Goal: Task Accomplishment & Management: Manage account settings

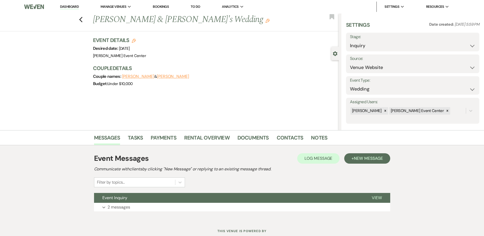
select select "5"
click at [358, 47] on select "Inquiry Follow Up Tour Requested Tour Confirmed Toured Proposal Sent Booked Lost" at bounding box center [412, 46] width 125 height 10
select select "5"
click at [350, 41] on select "Inquiry Follow Up Tour Requested Tour Confirmed Toured Proposal Sent Booked Lost" at bounding box center [412, 46] width 125 height 10
click at [454, 44] on button "Save" at bounding box center [464, 42] width 29 height 10
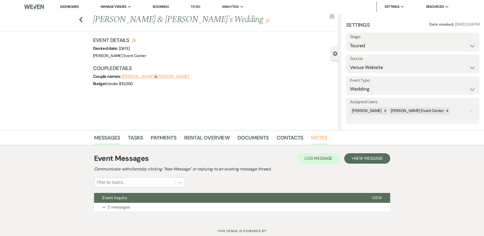
click at [319, 136] on link "Notes" at bounding box center [319, 139] width 16 height 11
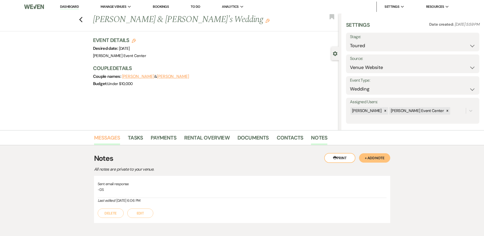
click at [109, 137] on link "Messages" at bounding box center [107, 139] width 26 height 11
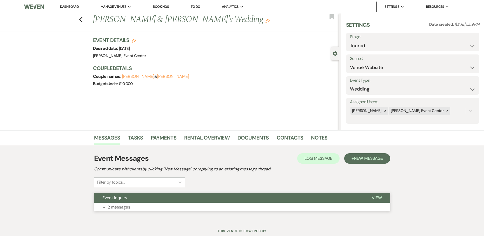
click at [118, 208] on p "2 messages" at bounding box center [119, 207] width 23 height 7
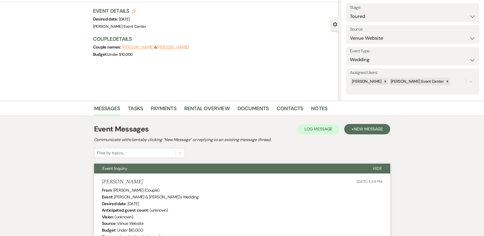
scroll to position [104, 0]
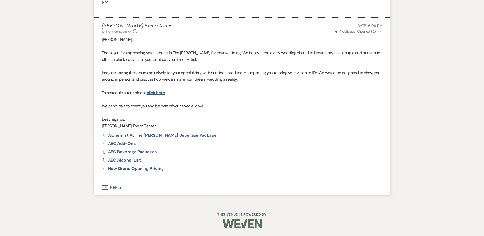
click at [114, 188] on button "Envelope Reply" at bounding box center [242, 188] width 296 height 15
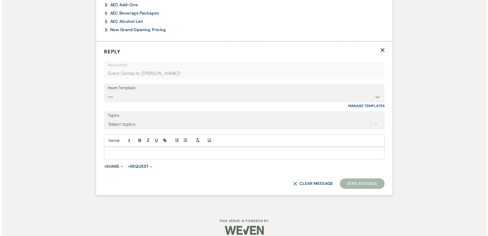
scroll to position [424, 0]
click at [112, 167] on button "+ Share Expand" at bounding box center [111, 166] width 19 height 4
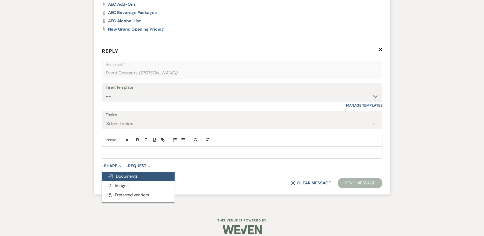
click at [114, 175] on span "Doc Upload Documents" at bounding box center [123, 176] width 30 height 5
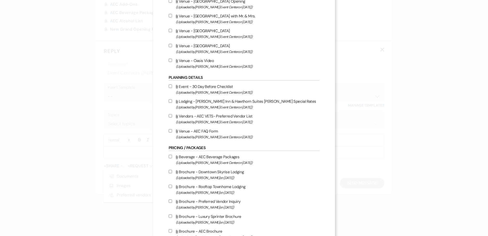
scroll to position [805, 0]
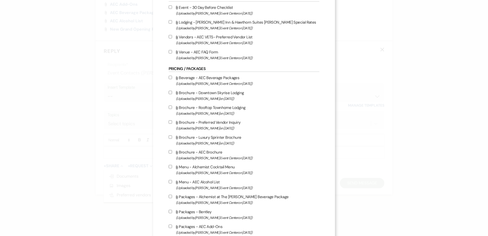
click at [169, 35] on label "Attach File Vendors - AEC VETS- Preferred Vendor List (Uploaded by [PERSON_NAME…" at bounding box center [244, 40] width 151 height 12
click at [169, 35] on input "Attach File Vendors - AEC VETS- Preferred Vendor List (Uploaded by [PERSON_NAME…" at bounding box center [170, 36] width 3 height 3
checkbox input "true"
click at [169, 51] on input "Attach File Venue - AEC FAQ Form (Uploaded by [PERSON_NAME] Event Center on [DA…" at bounding box center [170, 51] width 3 height 3
checkbox input "true"
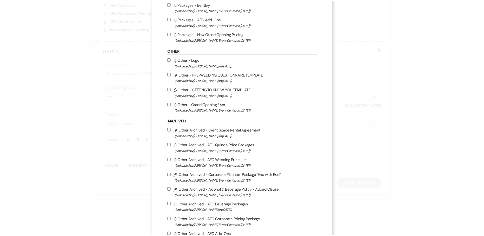
scroll to position [1126, 0]
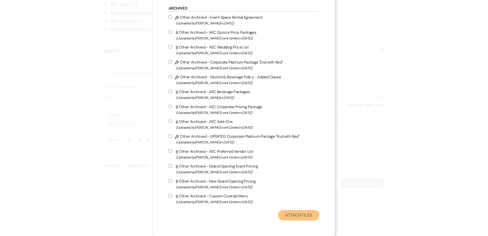
click at [300, 216] on button "Attach Files" at bounding box center [298, 215] width 41 height 10
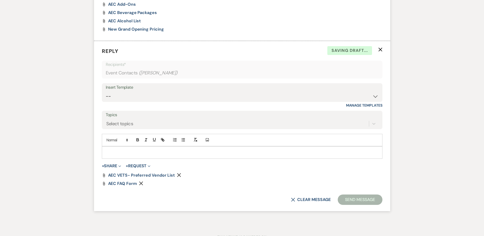
click at [150, 152] on p at bounding box center [242, 153] width 272 height 6
click at [188, 93] on select "-- Weven Planning Portal Introduction (Booked Events) Initial Inquiry Response …" at bounding box center [242, 96] width 273 height 10
select select "5282"
click at [106, 91] on select "-- Weven Planning Portal Introduction (Booked Events) Initial Inquiry Response …" at bounding box center [242, 96] width 273 height 10
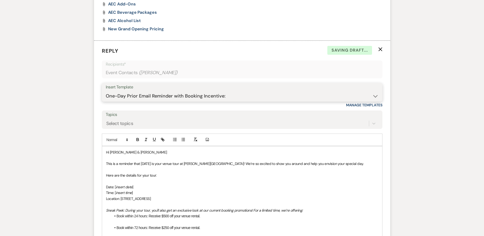
scroll to position [528, 0]
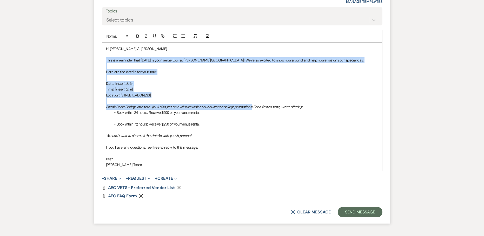
drag, startPoint x: 252, startPoint y: 107, endPoint x: 106, endPoint y: 61, distance: 153.2
click at [106, 61] on div "Hi [PERSON_NAME] & [PERSON_NAME] This is a reminder that [DATE] is your venue t…" at bounding box center [242, 107] width 280 height 128
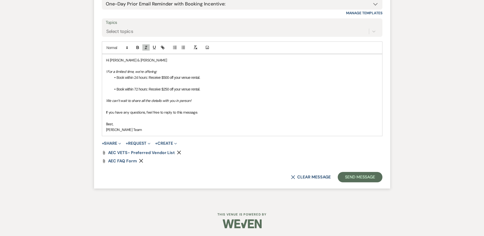
scroll to position [516, 0]
drag, startPoint x: 193, startPoint y: 100, endPoint x: 105, endPoint y: 97, distance: 87.6
click at [105, 97] on div "Hi [PERSON_NAME] & [PERSON_NAME] For a limited time, we’re offering: Book withi…" at bounding box center [242, 95] width 280 height 82
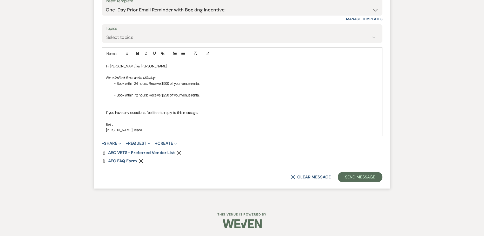
scroll to position [510, 0]
click at [355, 176] on button "Send Message" at bounding box center [360, 177] width 44 height 10
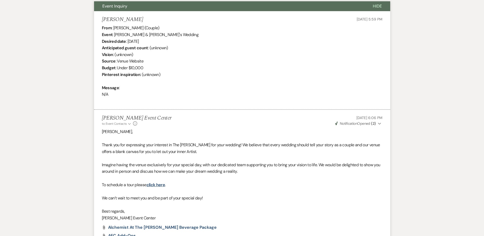
scroll to position [123, 0]
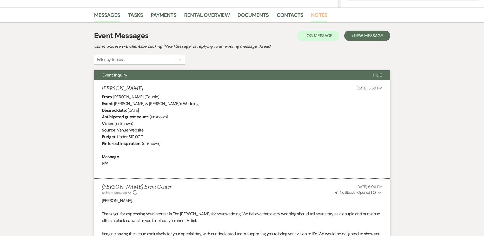
click at [314, 16] on link "Notes" at bounding box center [319, 16] width 16 height 11
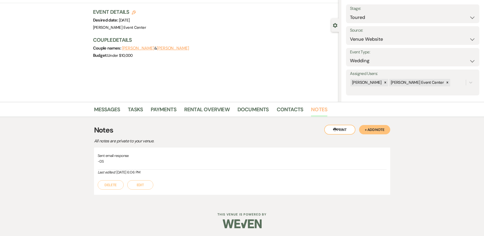
scroll to position [28, 0]
click at [380, 128] on button "+ Add Note" at bounding box center [374, 129] width 31 height 9
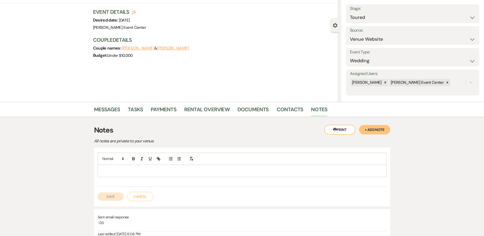
click at [198, 169] on p at bounding box center [242, 171] width 281 height 6
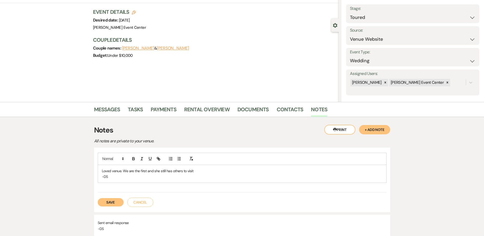
click at [120, 205] on button "Save" at bounding box center [111, 202] width 26 height 8
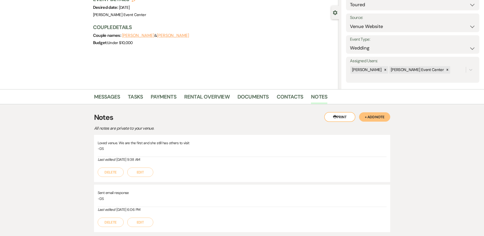
scroll to position [0, 0]
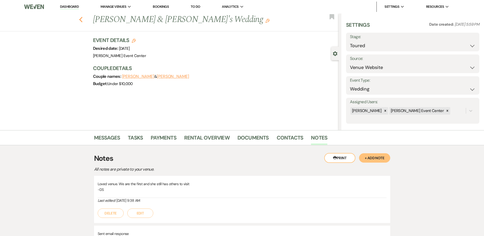
click at [83, 19] on icon "Previous" at bounding box center [81, 20] width 4 height 6
select select "5"
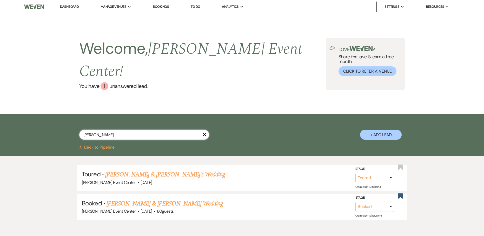
drag, startPoint x: 122, startPoint y: 124, endPoint x: -62, endPoint y: 122, distance: 183.4
click at [0, 122] on html "Dashboard Manage Venues Expand [PERSON_NAME] Event Center Bookings To Do Analyt…" at bounding box center [242, 131] width 484 height 263
type input "[PERSON_NAME]"
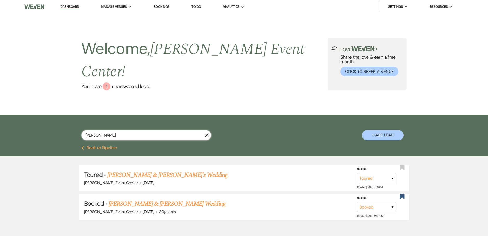
select select "2"
select select "8"
select select "4"
select select "8"
select select "7"
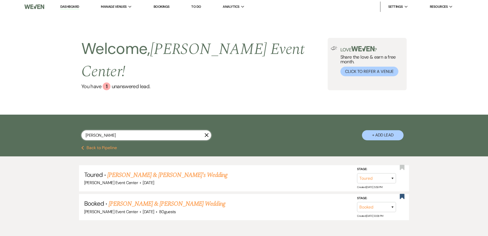
select select "8"
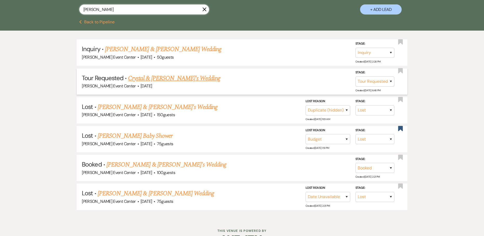
scroll to position [129, 0]
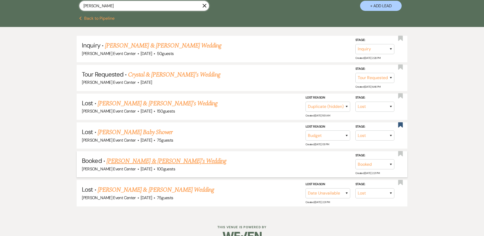
type input "[PERSON_NAME]"
click at [140, 157] on link "[PERSON_NAME] & [PERSON_NAME]'s Wedding" at bounding box center [166, 161] width 120 height 9
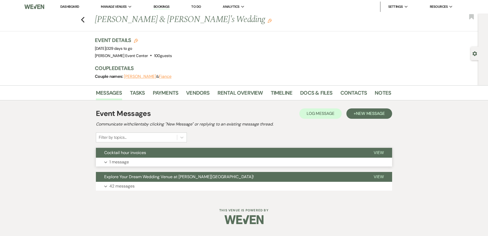
click at [130, 159] on button "Expand 1 message" at bounding box center [244, 162] width 296 height 9
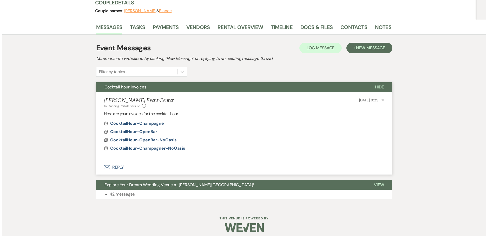
scroll to position [70, 0]
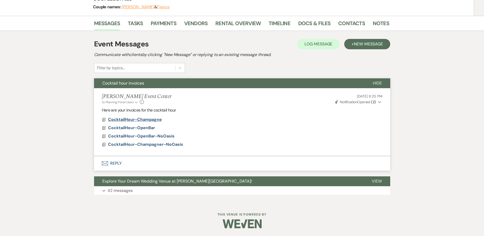
click at [135, 119] on span "CocktailHour-Champagne" at bounding box center [135, 119] width 54 height 5
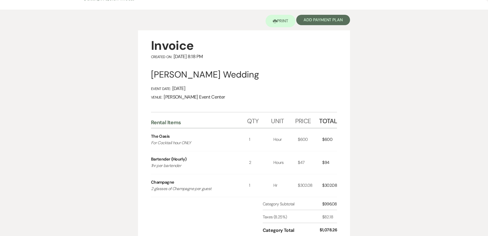
scroll to position [0, 0]
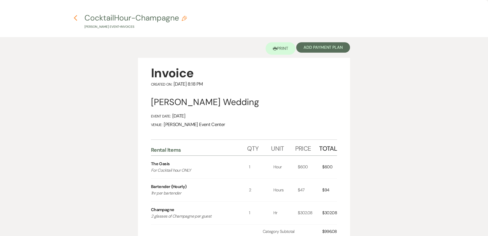
click at [74, 18] on use "button" at bounding box center [75, 18] width 3 height 6
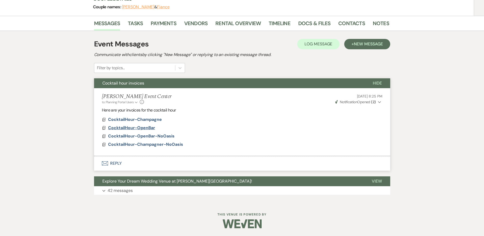
click at [131, 129] on span "CocktailHour-OpenBar" at bounding box center [131, 127] width 47 height 5
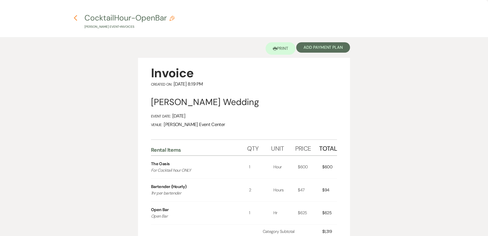
click at [74, 19] on icon "Previous" at bounding box center [76, 18] width 4 height 6
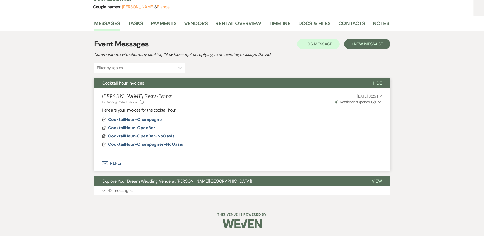
click at [139, 137] on span "CocktailHour-OpenBar-NoOasis" at bounding box center [141, 136] width 66 height 5
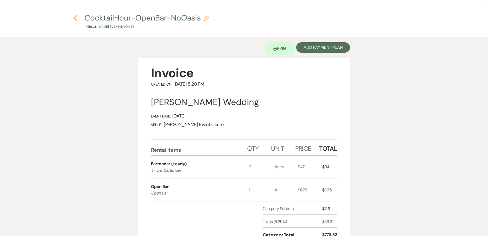
click at [76, 19] on use "button" at bounding box center [75, 18] width 3 height 6
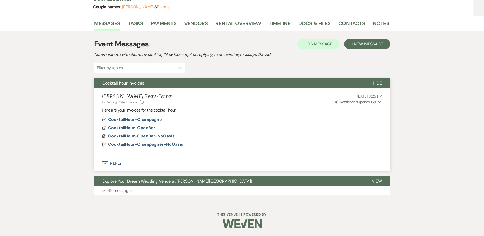
click at [145, 145] on span "CocktailHour-Champagner-NoOasis" at bounding box center [145, 144] width 75 height 5
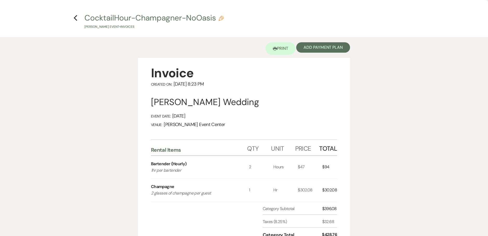
click at [219, 18] on icon "Pencil" at bounding box center [220, 18] width 5 height 5
select select "22"
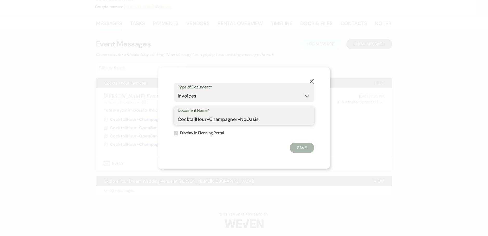
click at [237, 120] on input "CocktailHour-Champagner-NoOasis" at bounding box center [244, 119] width 132 height 10
type input "CocktailHour-Champagne-NoOasis"
click at [301, 148] on button "Save" at bounding box center [302, 148] width 24 height 10
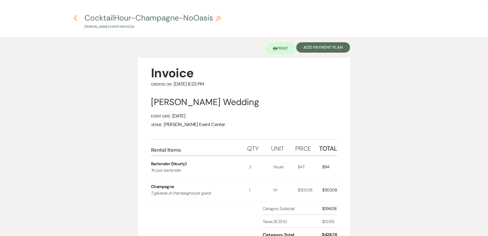
click at [76, 15] on icon "Previous" at bounding box center [76, 18] width 4 height 6
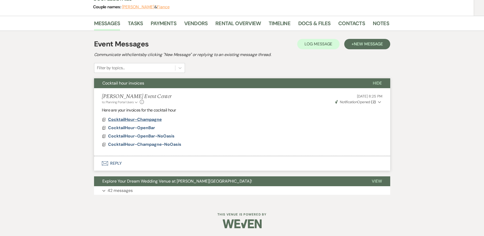
click at [139, 121] on span "CocktailHour-Champagne" at bounding box center [135, 119] width 54 height 5
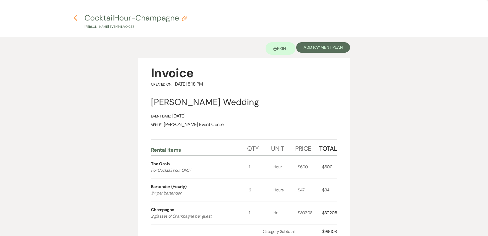
click at [74, 19] on icon "Previous" at bounding box center [76, 18] width 4 height 6
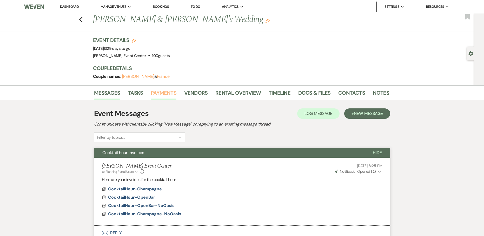
click at [166, 96] on link "Payments" at bounding box center [164, 94] width 26 height 11
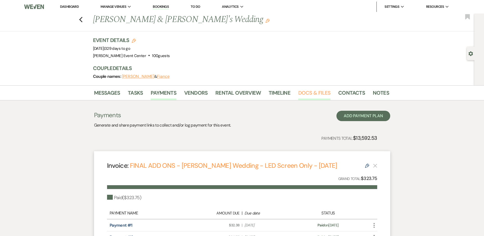
click at [301, 92] on link "Docs & Files" at bounding box center [314, 94] width 32 height 11
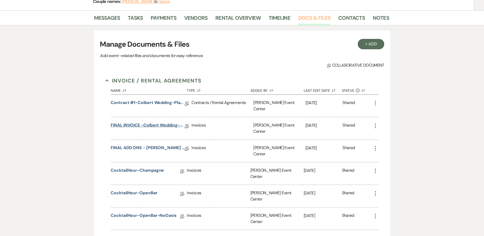
scroll to position [78, 0]
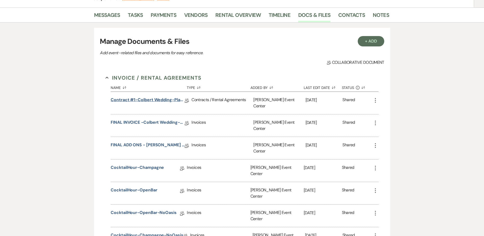
click at [151, 99] on link "Contract #1-Colbert wedding-Platinum-8/22/26" at bounding box center [148, 101] width 74 height 8
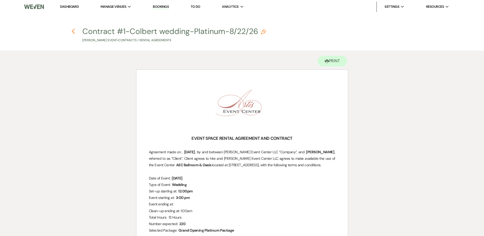
click at [74, 33] on icon "Previous" at bounding box center [73, 31] width 4 height 6
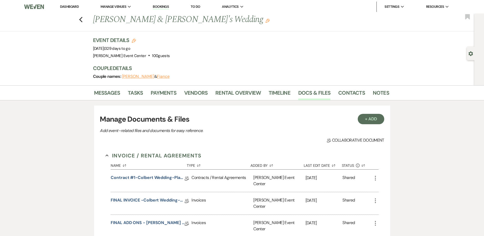
scroll to position [78, 0]
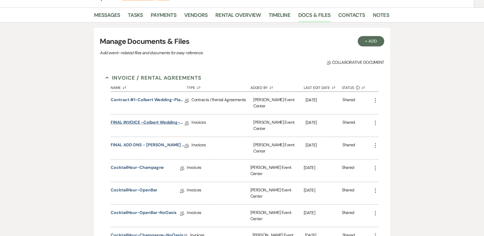
click at [149, 119] on link "FINAL INVOICE -Colbert wedding-Platinum-8-23-2026" at bounding box center [148, 123] width 74 height 8
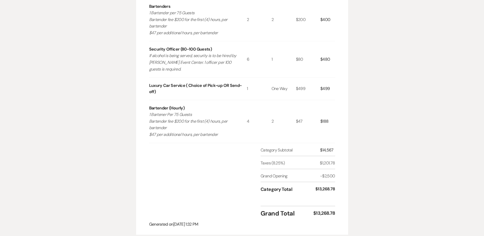
scroll to position [286, 0]
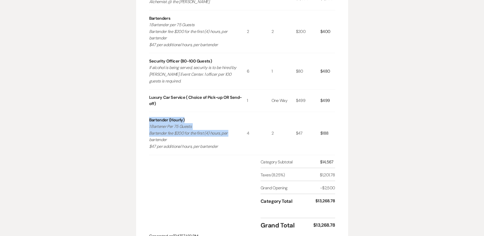
drag, startPoint x: 145, startPoint y: 123, endPoint x: 240, endPoint y: 134, distance: 95.9
click at [240, 134] on div "Invoice Created On: [DATE] 1:32 PM [PERSON_NAME] Wedding Event Date: [DATE] Ven…" at bounding box center [242, 15] width 212 height 463
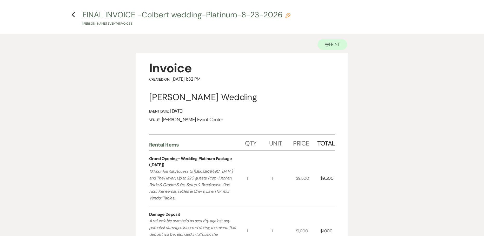
scroll to position [0, 0]
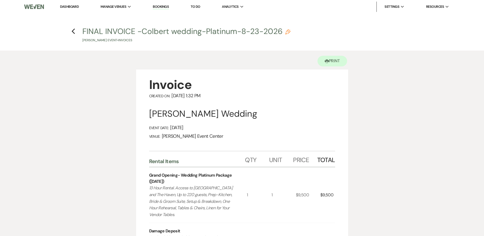
click at [77, 31] on h4 "Previous FINAL INVOICE -[PERSON_NAME] wedding-Platinum-8-23-2026 Pencil [PERSON…" at bounding box center [242, 34] width 374 height 17
click at [75, 32] on icon "Previous" at bounding box center [73, 31] width 4 height 6
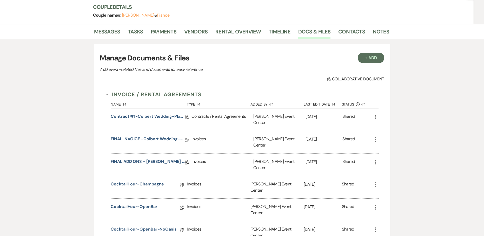
scroll to position [52, 0]
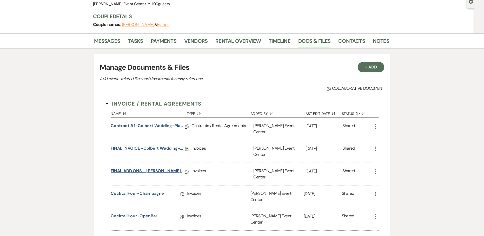
click at [112, 168] on link "FINAL ADD ONS - [PERSON_NAME] Wedding - LED Screen Only - [DATE]" at bounding box center [148, 172] width 74 height 8
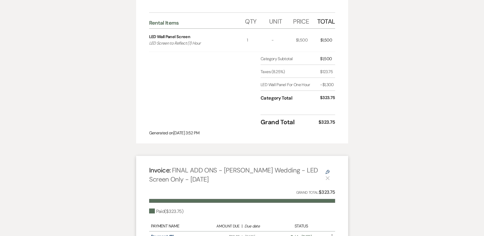
scroll to position [115, 0]
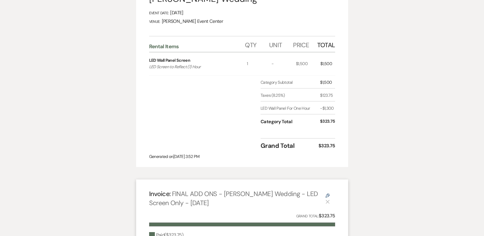
click at [266, 108] on div "LED Wall Panel For One Hour" at bounding box center [290, 108] width 59 height 6
drag, startPoint x: 256, startPoint y: 109, endPoint x: 333, endPoint y: 110, distance: 76.9
click at [333, 110] on div "Category Subtotal $1,500 Taxes (8.25%) $123.75 LED Wall Panel For One Hour -$1,…" at bounding box center [242, 106] width 186 height 55
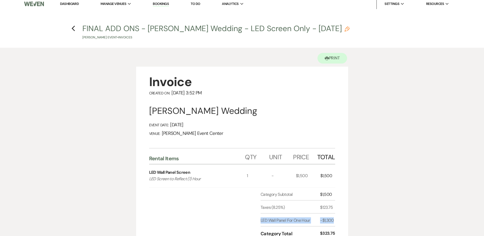
scroll to position [0, 0]
